Goal: Transaction & Acquisition: Purchase product/service

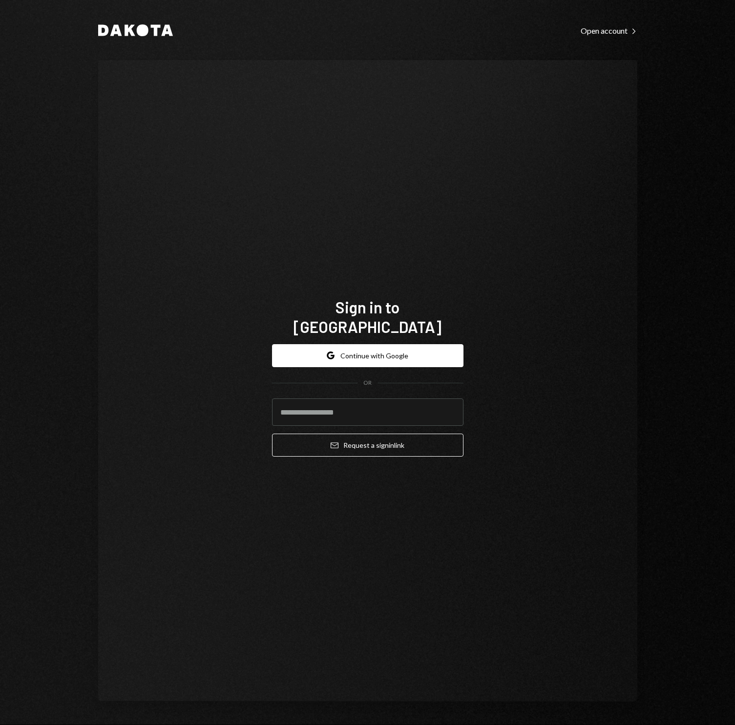
click at [254, 365] on div "Sign in to Dakota Google Continue with Google OR Email Request a sign in link" at bounding box center [367, 380] width 539 height 641
click at [327, 405] on input "email" at bounding box center [368, 411] width 192 height 27
type input "**********"
click at [367, 435] on button "Email Request a sign in link" at bounding box center [368, 444] width 192 height 23
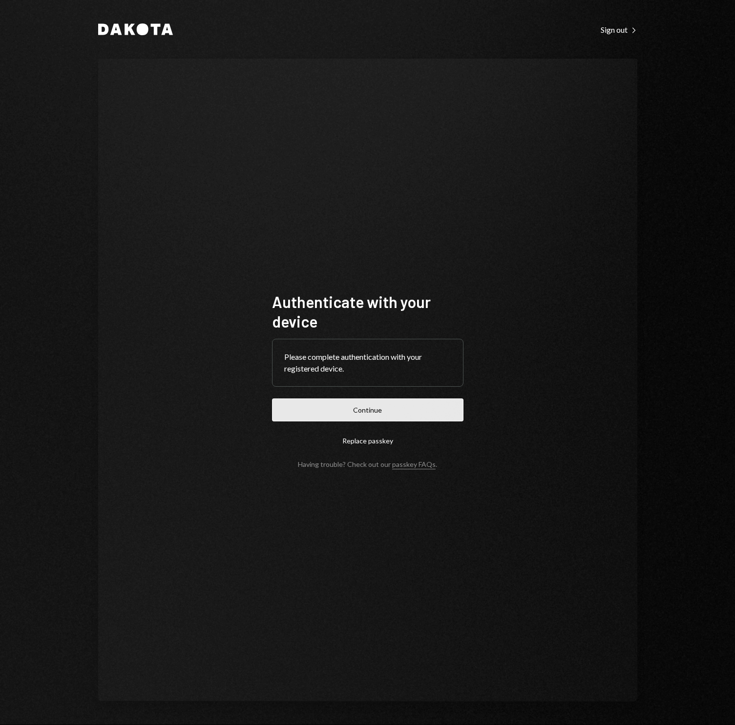
click at [401, 420] on button "Continue" at bounding box center [368, 409] width 192 height 23
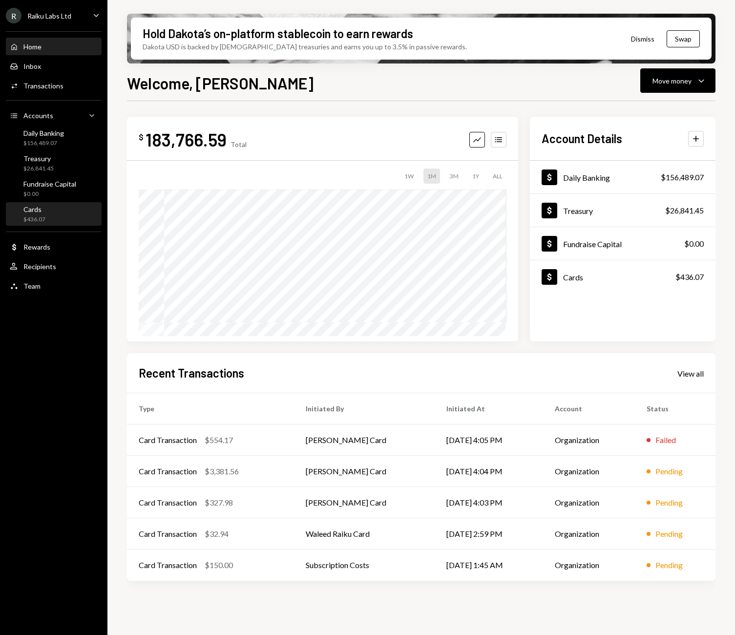
click at [42, 216] on div "$436.07" at bounding box center [34, 220] width 22 height 8
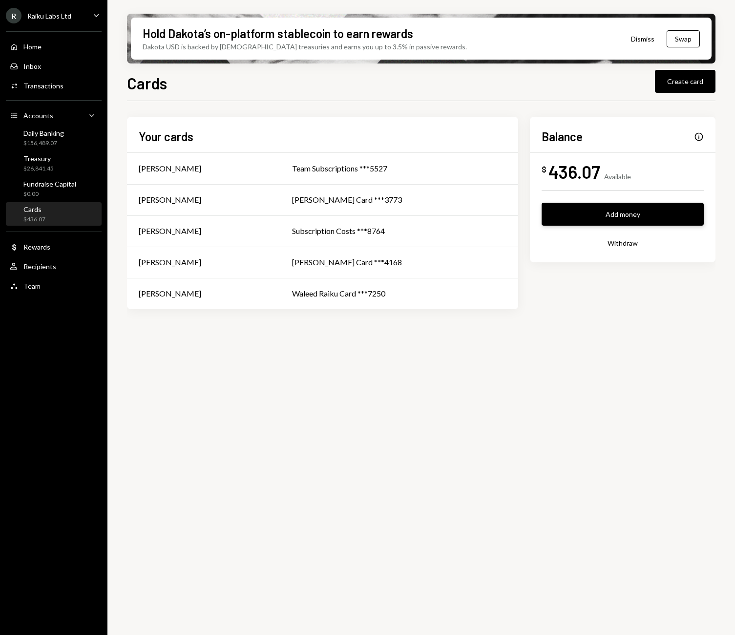
click at [629, 210] on button "Add money" at bounding box center [623, 214] width 162 height 23
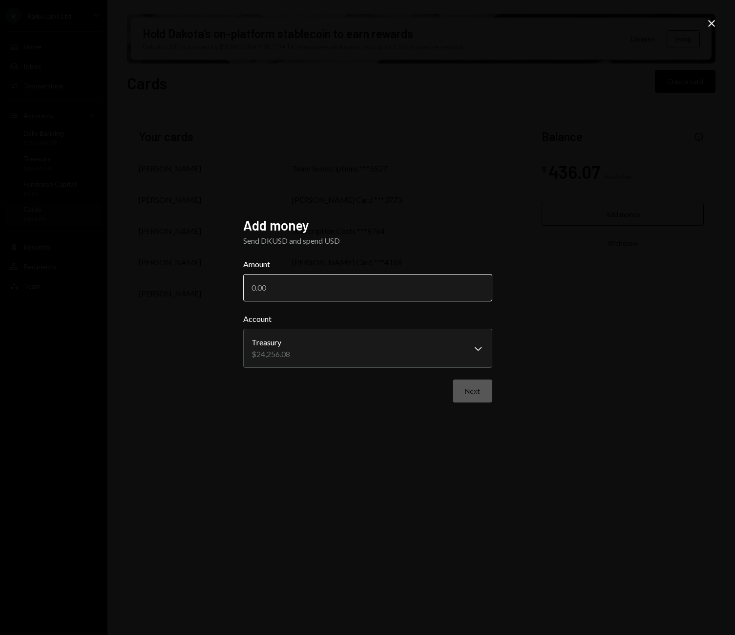
click at [322, 297] on input "Amount" at bounding box center [367, 287] width 249 height 27
click at [324, 295] on input "Amount" at bounding box center [367, 287] width 249 height 27
type input "20000"
click at [473, 399] on button "Next" at bounding box center [473, 391] width 40 height 23
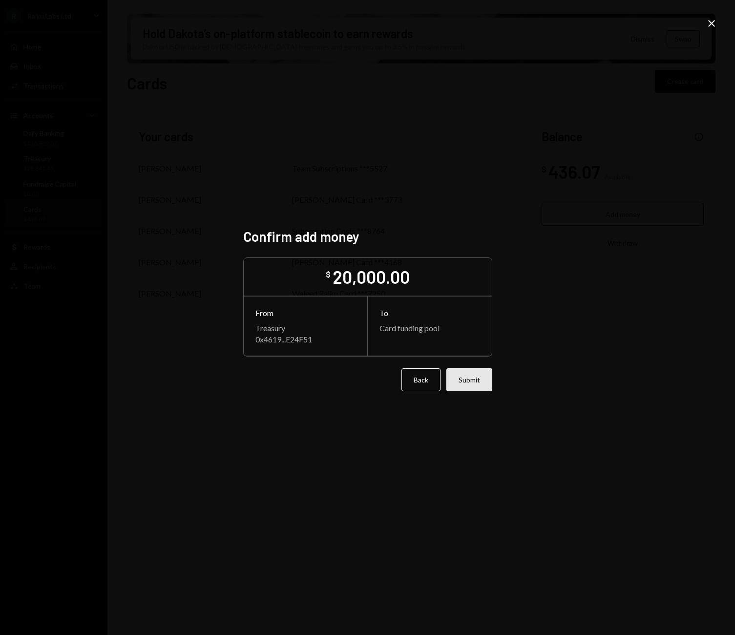
click at [484, 380] on button "Submit" at bounding box center [470, 379] width 46 height 23
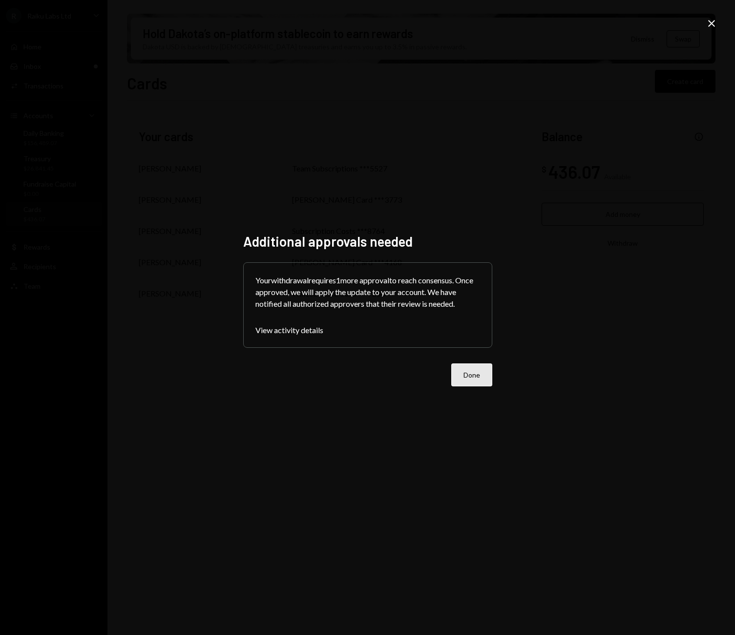
click at [479, 380] on button "Done" at bounding box center [472, 375] width 41 height 23
